Goal: Find specific page/section: Find specific page/section

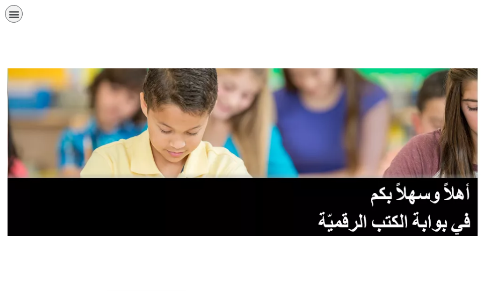
scroll to position [201, 0]
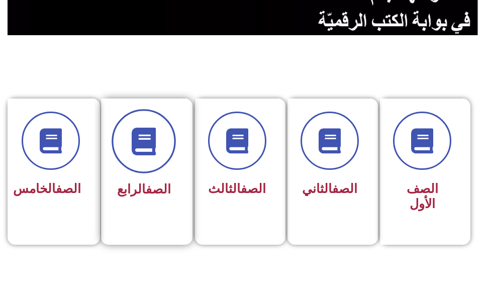
click at [153, 164] on span at bounding box center [144, 141] width 64 height 64
click at [153, 156] on span at bounding box center [144, 141] width 64 height 64
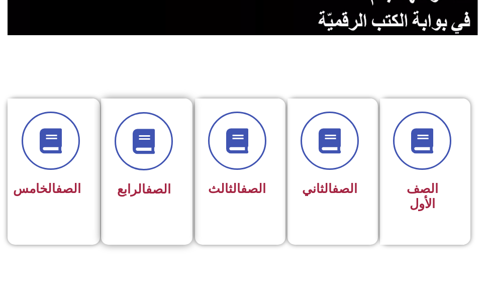
click at [140, 191] on span "الصف الرابع" at bounding box center [144, 189] width 54 height 15
click at [140, 190] on span "الصف الرابع" at bounding box center [144, 189] width 54 height 15
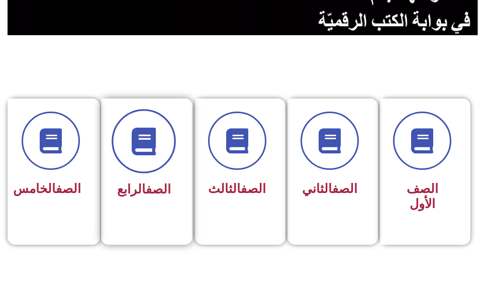
click at [151, 149] on icon at bounding box center [144, 141] width 28 height 28
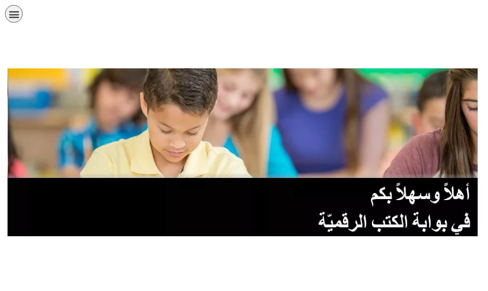
scroll to position [201, 0]
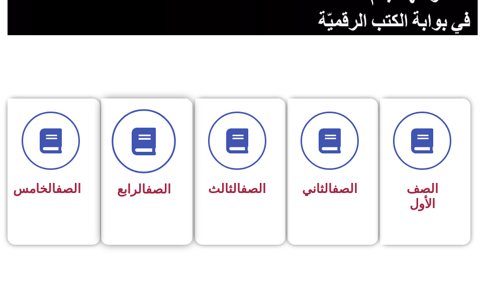
click at [146, 169] on span at bounding box center [144, 141] width 64 height 64
click at [153, 153] on icon at bounding box center [144, 141] width 28 height 28
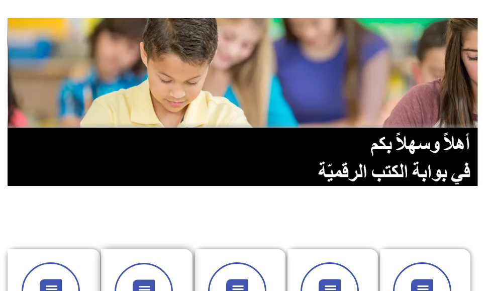
scroll to position [201, 0]
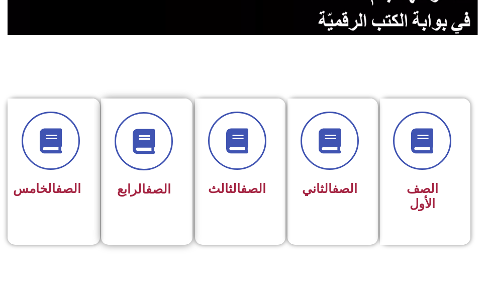
click at [149, 191] on link "الصف" at bounding box center [158, 189] width 25 height 15
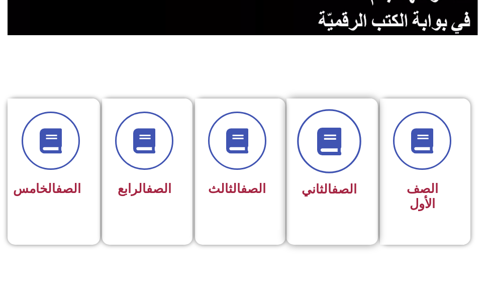
click at [348, 162] on span at bounding box center [329, 141] width 64 height 64
click at [346, 163] on span at bounding box center [329, 141] width 64 height 64
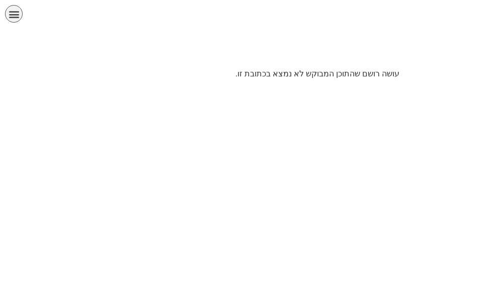
click at [326, 75] on p "עושה רושם שהתוכן המבוקש לא נמצא בכתובת זו." at bounding box center [249, 74] width 302 height 12
click at [383, 74] on p "עושה רושם שהתוכן המבוקש לא נמצא בכתובת זו." at bounding box center [249, 74] width 302 height 12
